Goal: Obtain resource: Obtain resource

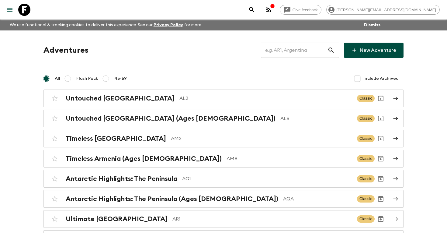
click at [280, 50] on input "text" at bounding box center [294, 50] width 67 height 17
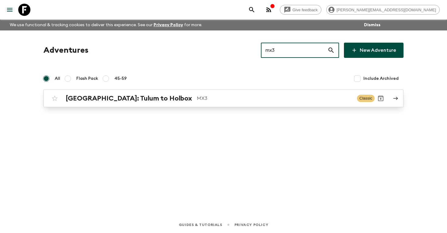
type input "mx3"
click at [197, 100] on p "MX3" at bounding box center [274, 98] width 155 height 7
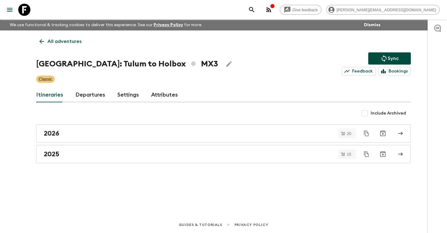
click at [85, 98] on link "Departures" at bounding box center [90, 95] width 30 height 15
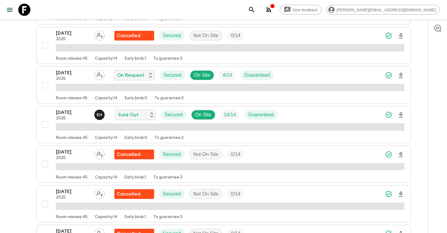
scroll to position [243, 0]
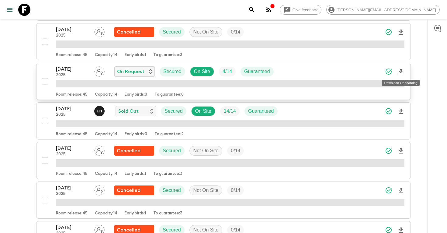
click at [399, 71] on icon "Download Onboarding" at bounding box center [400, 71] width 7 height 7
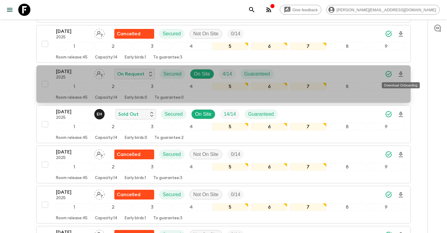
click at [400, 78] on div "Download Onboarding" at bounding box center [400, 83] width 39 height 11
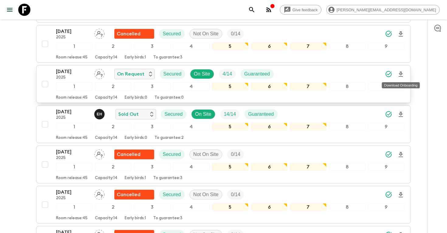
click at [399, 73] on icon "Download Onboarding" at bounding box center [400, 74] width 7 height 7
click at [74, 73] on p "[DATE]" at bounding box center [72, 71] width 33 height 7
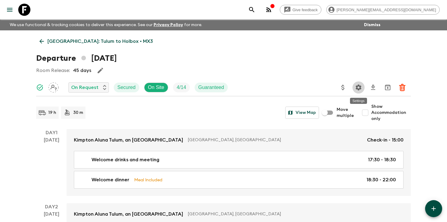
click at [361, 85] on icon "Settings" at bounding box center [358, 87] width 7 height 7
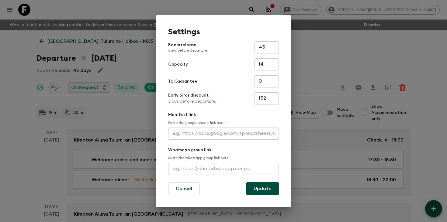
click at [251, 134] on input "text" at bounding box center [223, 134] width 111 height 12
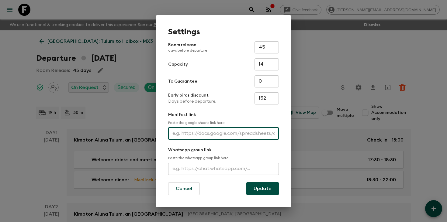
paste input "[URL][DOMAIN_NAME]"
type input "[URL][DOMAIN_NAME]"
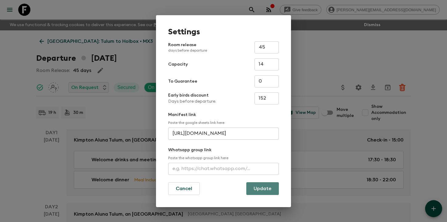
click at [266, 189] on button "Update" at bounding box center [262, 188] width 33 height 13
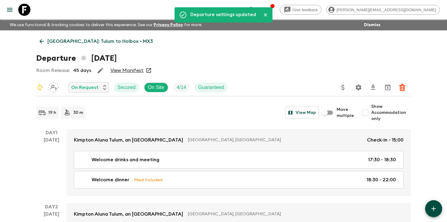
click at [255, 9] on icon "search adventures" at bounding box center [251, 9] width 7 height 7
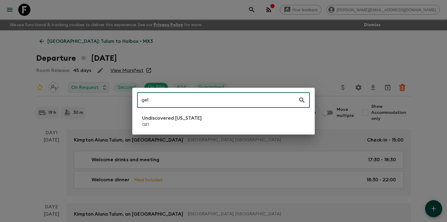
type input "ge1"
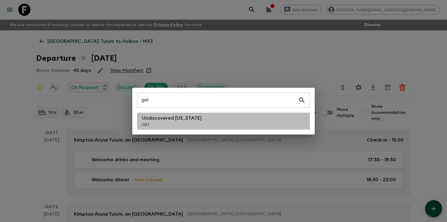
click at [153, 125] on p "GE1" at bounding box center [172, 125] width 60 height 6
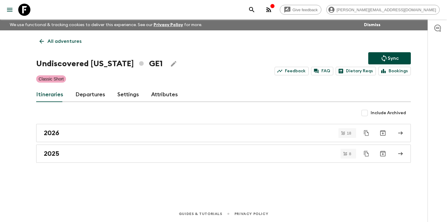
click at [83, 96] on link "Departures" at bounding box center [90, 95] width 30 height 15
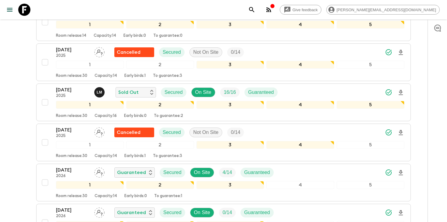
scroll to position [545, 0]
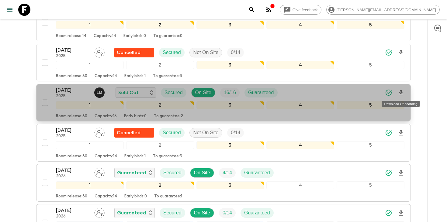
click at [399, 92] on icon "Download Onboarding" at bounding box center [400, 92] width 4 height 5
click at [65, 88] on p "[DATE]" at bounding box center [72, 90] width 33 height 7
